Goal: Information Seeking & Learning: Learn about a topic

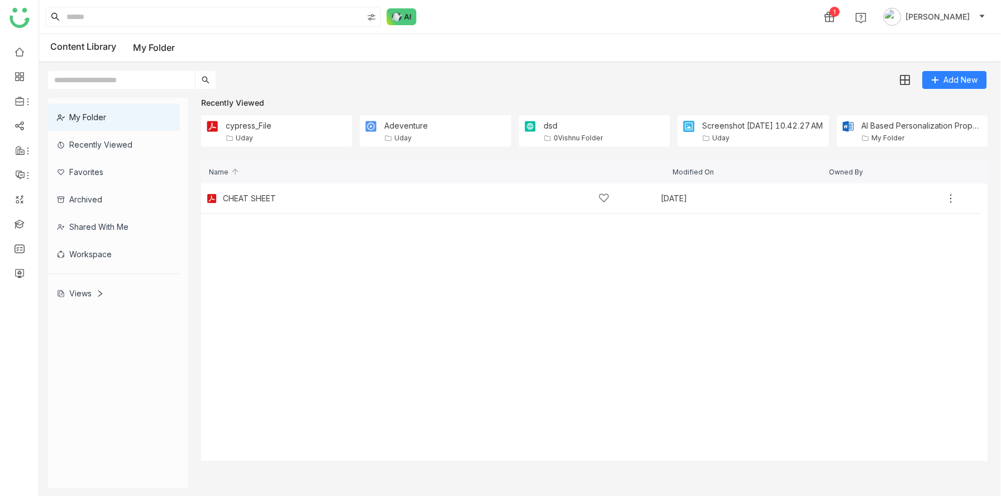
click at [92, 293] on div "Views" at bounding box center [80, 293] width 47 height 10
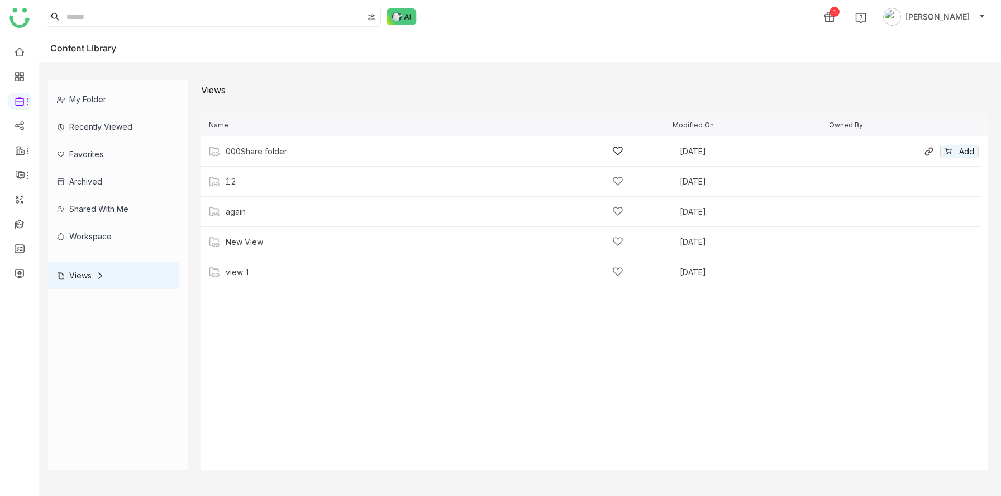
click at [291, 156] on div "000Share folder" at bounding box center [425, 151] width 398 height 12
click at [273, 153] on div "Screenshot 2025-09-16 at 7.05.13 PM" at bounding box center [283, 151] width 114 height 9
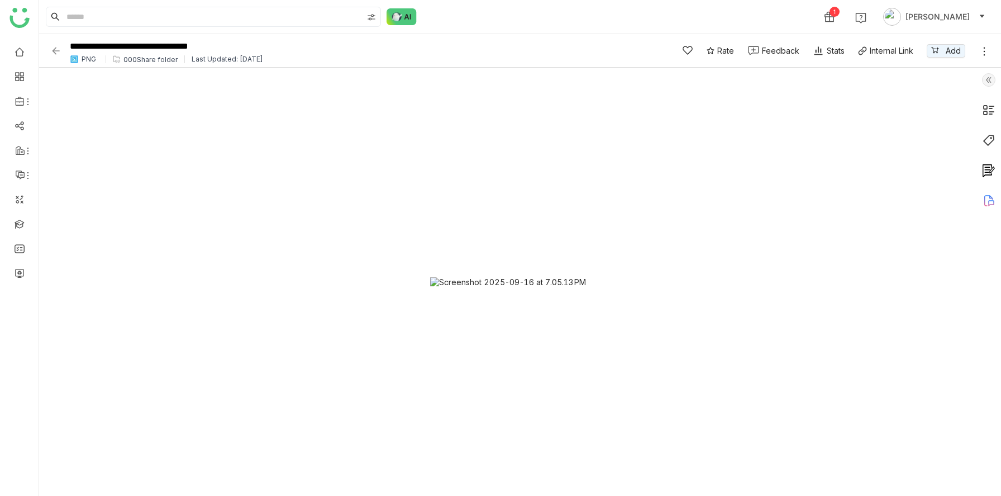
click at [55, 53] on img at bounding box center [55, 50] width 11 height 11
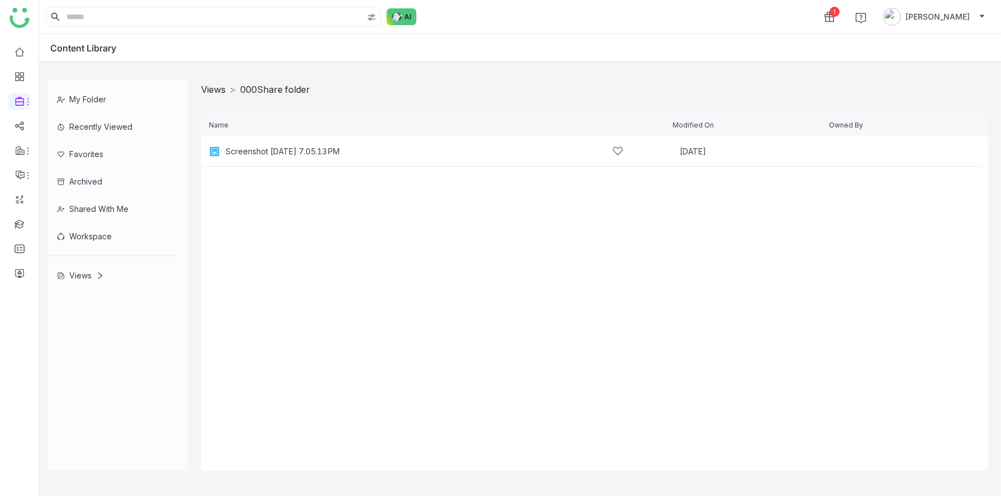
click at [216, 89] on link "Views" at bounding box center [213, 89] width 25 height 11
click at [262, 190] on div "12 Aug 13, 2025 Add" at bounding box center [591, 182] width 780 height 30
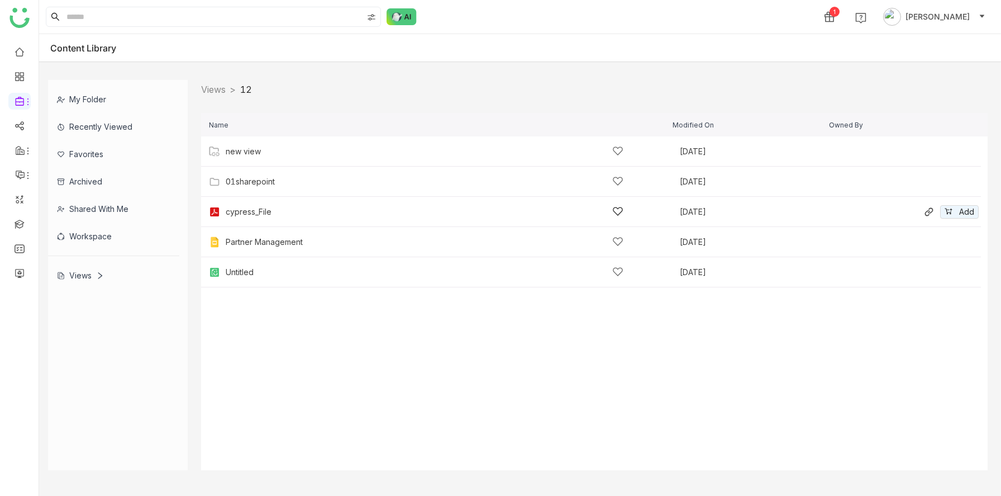
click at [265, 216] on div "cypress_File" at bounding box center [249, 211] width 46 height 9
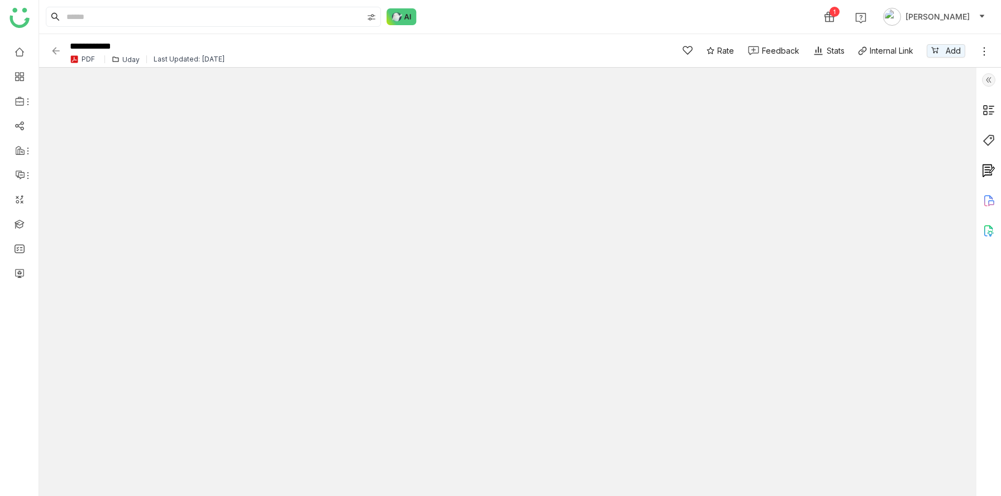
click at [54, 51] on img at bounding box center [55, 50] width 11 height 11
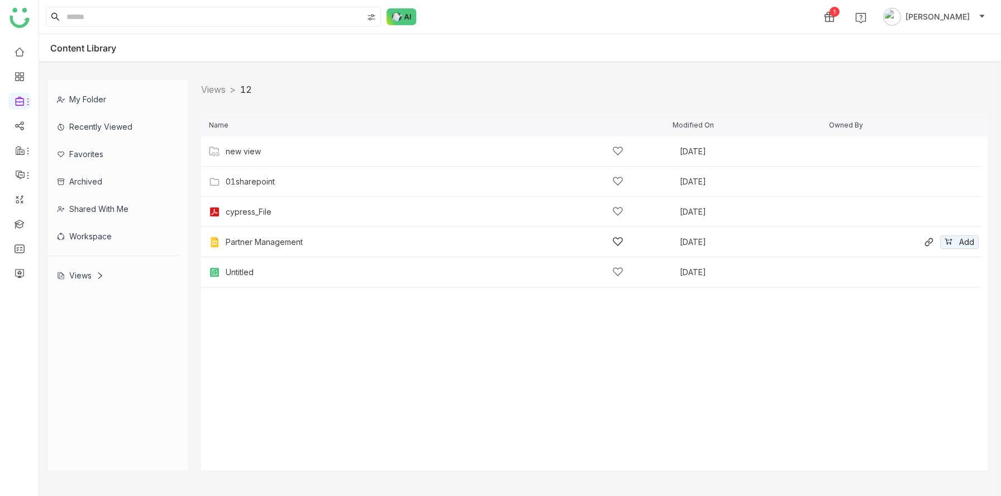
click at [275, 240] on div "Partner Management" at bounding box center [264, 242] width 77 height 9
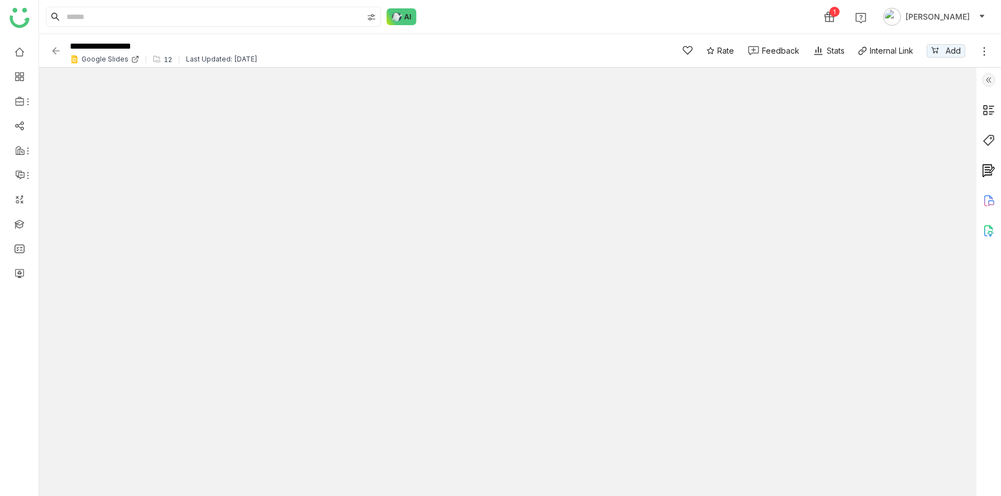
click at [55, 50] on img at bounding box center [55, 50] width 11 height 11
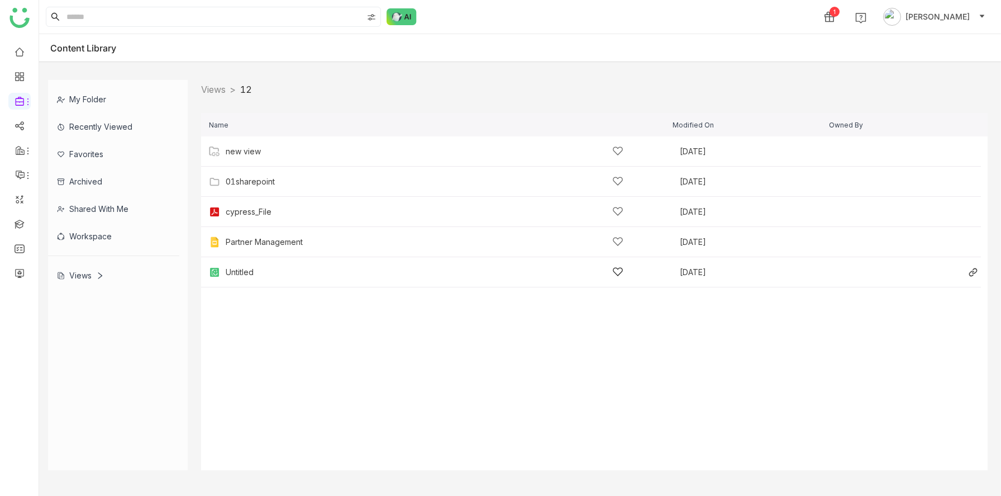
click at [263, 271] on div "Untitled" at bounding box center [425, 272] width 398 height 12
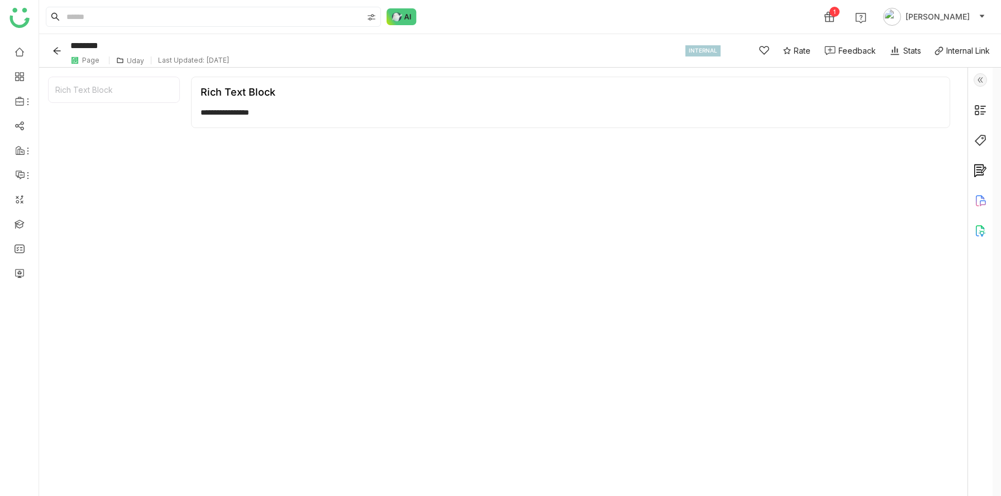
click at [54, 49] on icon "Back" at bounding box center [57, 50] width 9 height 9
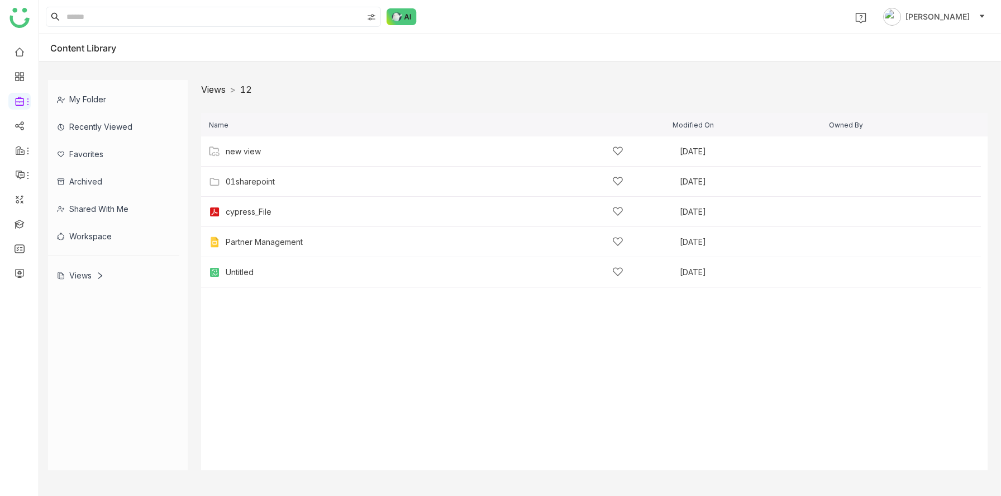
click at [210, 91] on link "Views" at bounding box center [213, 89] width 25 height 11
click at [256, 270] on div "sravs" at bounding box center [425, 272] width 398 height 12
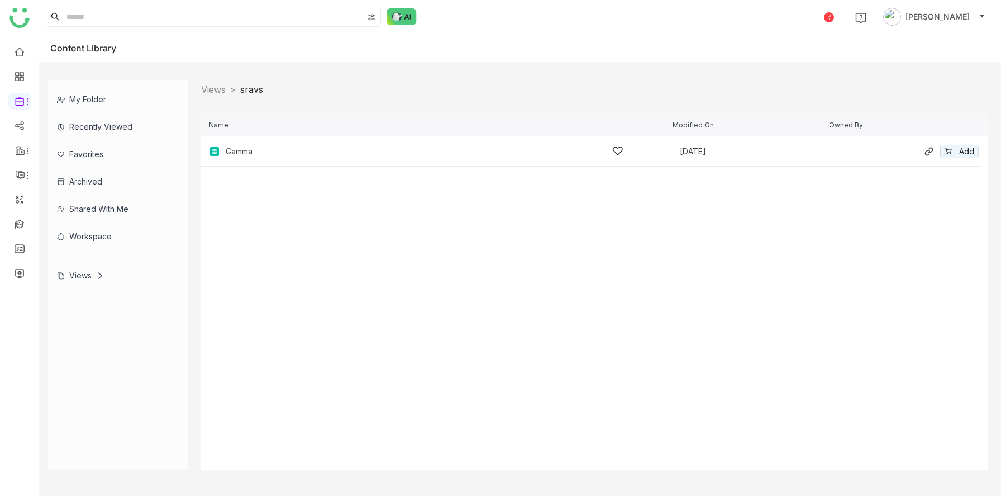
click at [243, 153] on div "Gamma" at bounding box center [239, 151] width 27 height 9
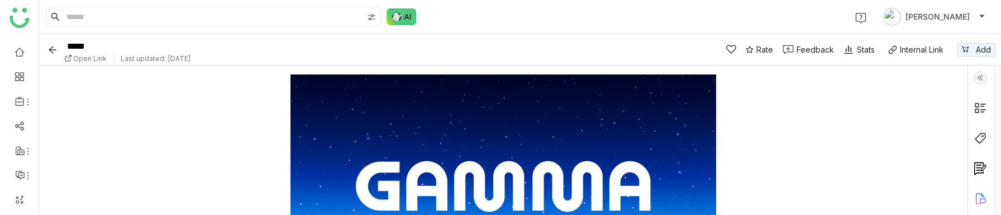
scroll to position [212, 0]
